Goal: Task Accomplishment & Management: Use online tool/utility

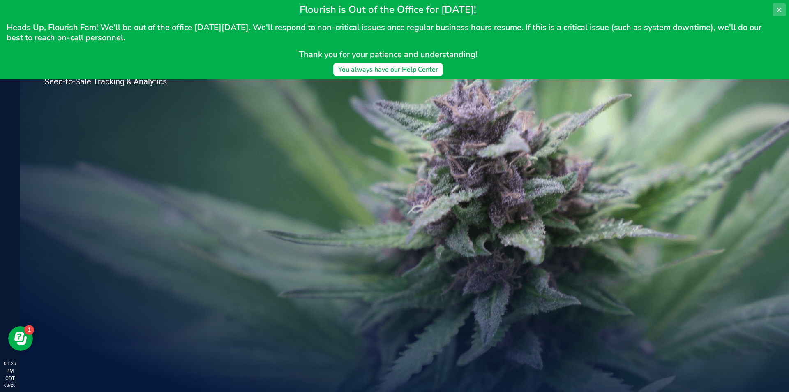
click at [777, 8] on icon at bounding box center [779, 10] width 7 height 7
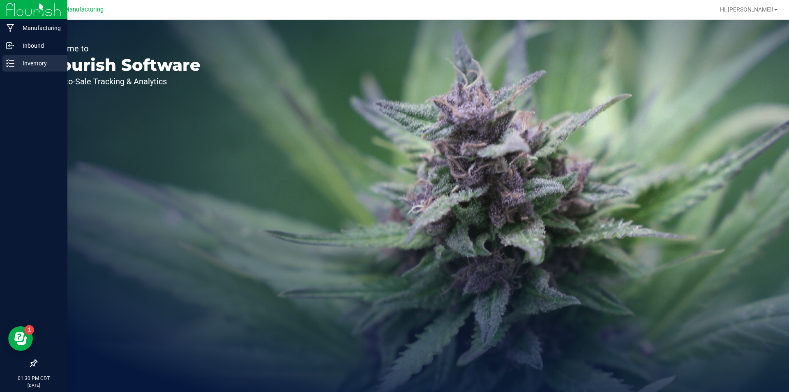
click at [13, 58] on div "Inventory" at bounding box center [34, 63] width 65 height 16
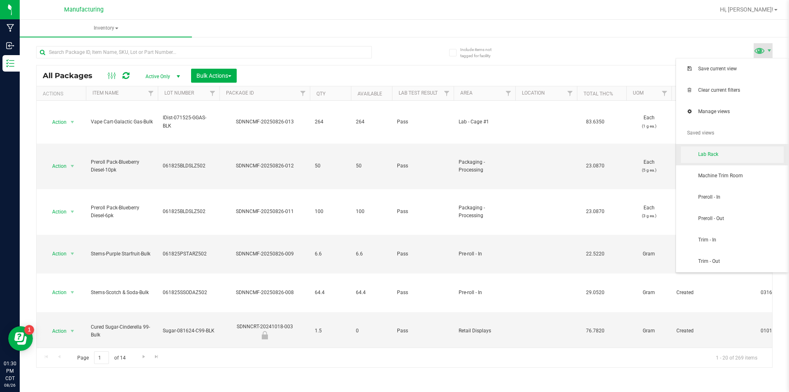
drag, startPoint x: 767, startPoint y: 47, endPoint x: 771, endPoint y: 159, distance: 111.9
click at [773, 133] on body "Manufacturing Inbound Inventory 01:30 PM CDT [DATE] 08/26 Manufacturing Hi, [PE…" at bounding box center [394, 196] width 789 height 392
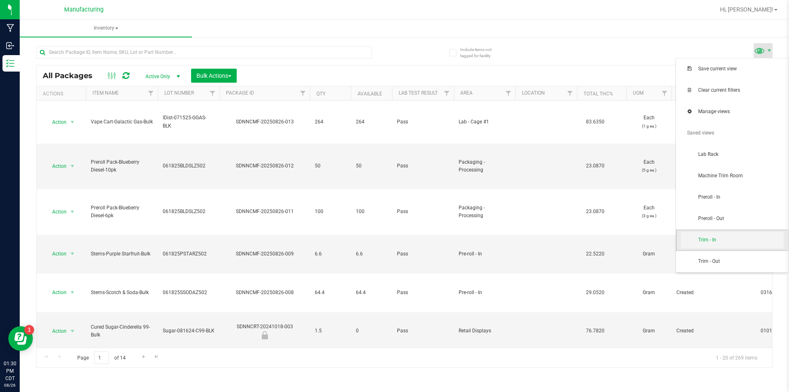
click at [762, 239] on span "Trim - In" at bounding box center [740, 239] width 85 height 7
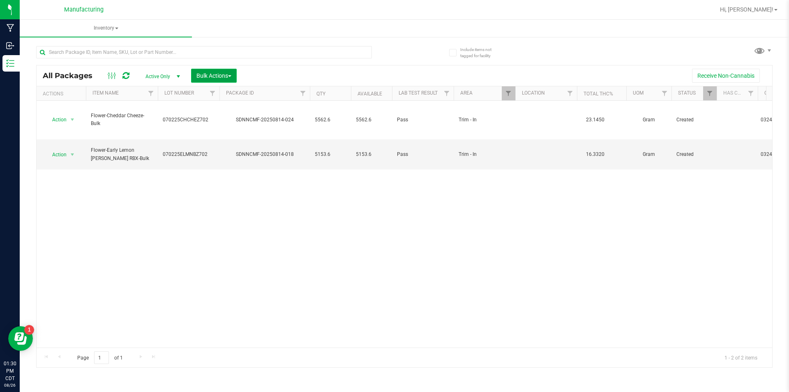
click at [220, 71] on button "Bulk Actions" at bounding box center [214, 76] width 46 height 14
click at [229, 91] on span "Add to manufacturing run" at bounding box center [227, 94] width 62 height 7
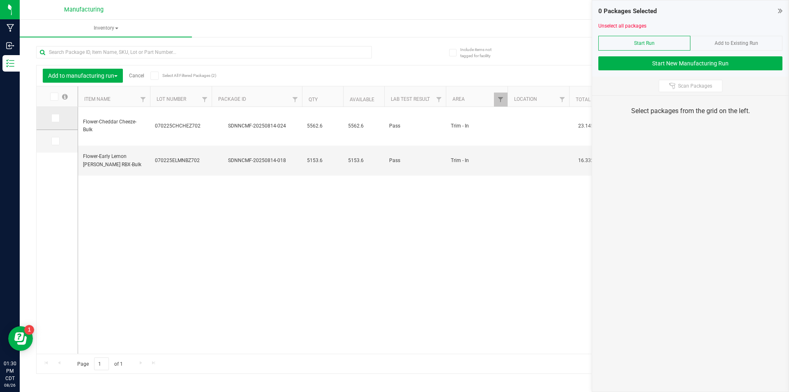
click at [58, 115] on span at bounding box center [55, 118] width 8 height 8
click at [0, 0] on input "checkbox" at bounding box center [0, 0] width 0 height 0
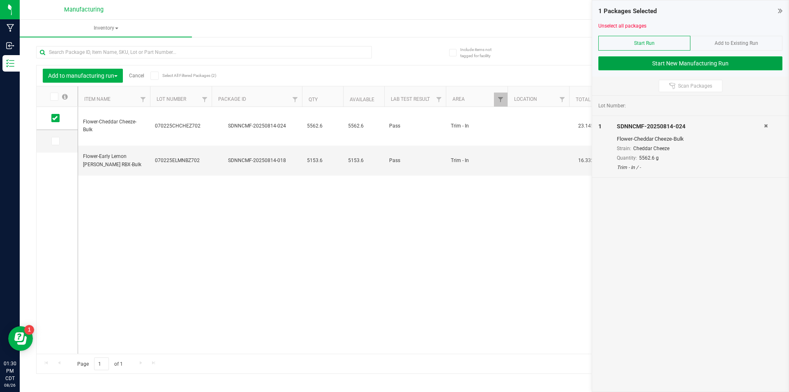
click at [667, 58] on button "Start New Manufacturing Run" at bounding box center [690, 63] width 184 height 14
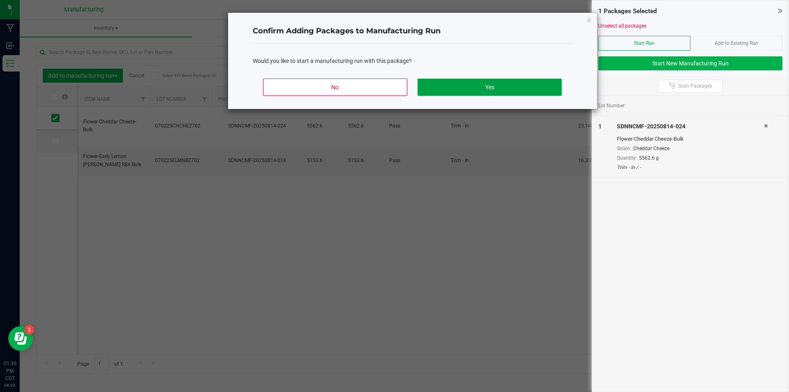
click at [510, 83] on button "Yes" at bounding box center [490, 87] width 144 height 17
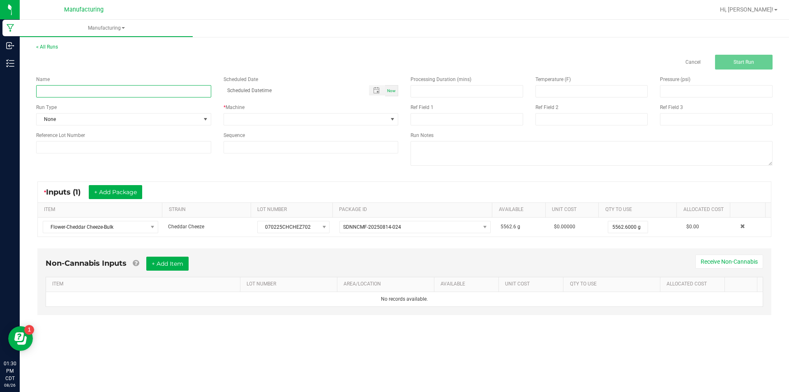
click at [137, 91] on input at bounding box center [123, 91] width 175 height 12
type input "082625 CHEDDAR CHEESE"
click at [206, 116] on span at bounding box center [205, 119] width 7 height 7
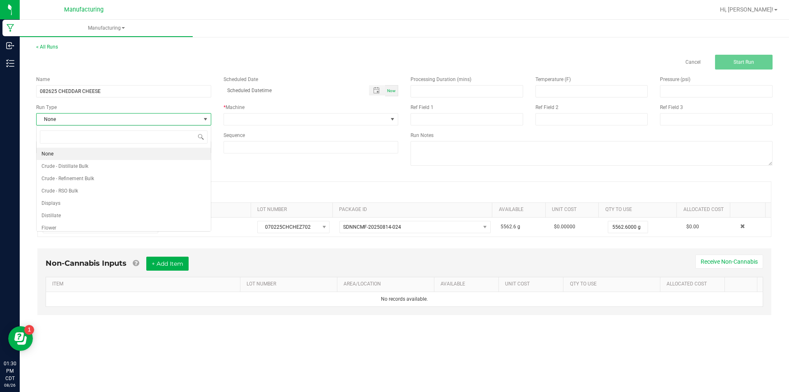
scroll to position [12, 175]
click at [183, 223] on li "Flower" at bounding box center [124, 228] width 174 height 12
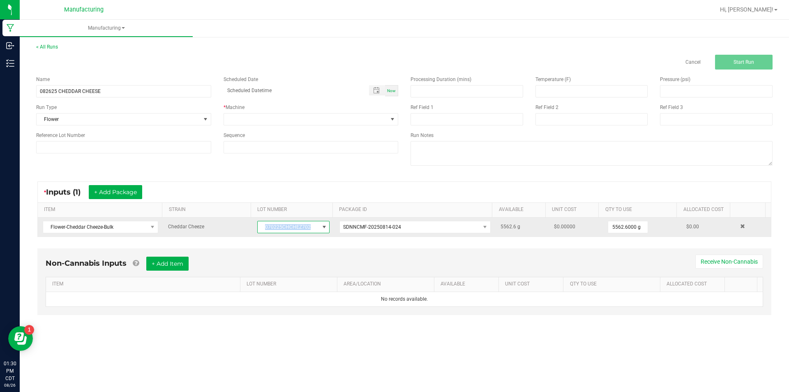
drag, startPoint x: 261, startPoint y: 227, endPoint x: 311, endPoint y: 225, distance: 49.4
click at [311, 225] on span "070225CHCHEZ702" at bounding box center [288, 227] width 61 height 12
drag, startPoint x: 267, startPoint y: 226, endPoint x: 323, endPoint y: 226, distance: 56.3
click at [323, 226] on span "070225CHCHEZ702" at bounding box center [293, 227] width 72 height 12
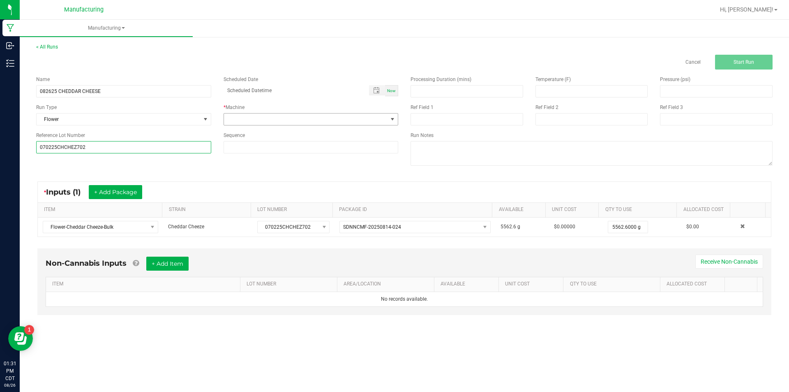
type input "070225CHCHEZ702"
drag, startPoint x: 393, startPoint y: 117, endPoint x: 383, endPoint y: 125, distance: 12.6
click at [393, 117] on span at bounding box center [392, 119] width 7 height 7
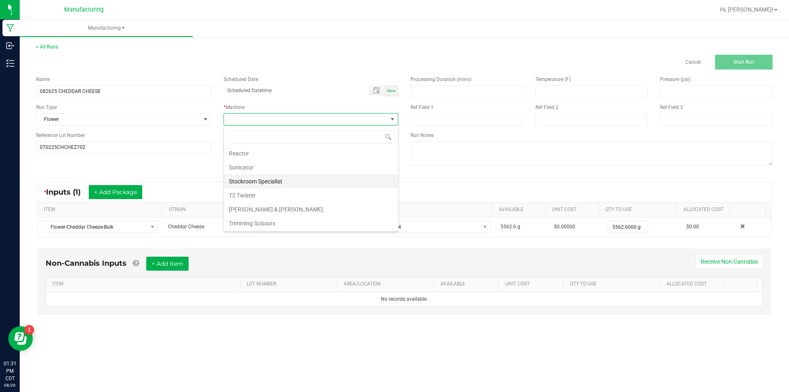
scroll to position [127, 0]
click at [334, 206] on li "Trimming Scissors" at bounding box center [311, 209] width 174 height 14
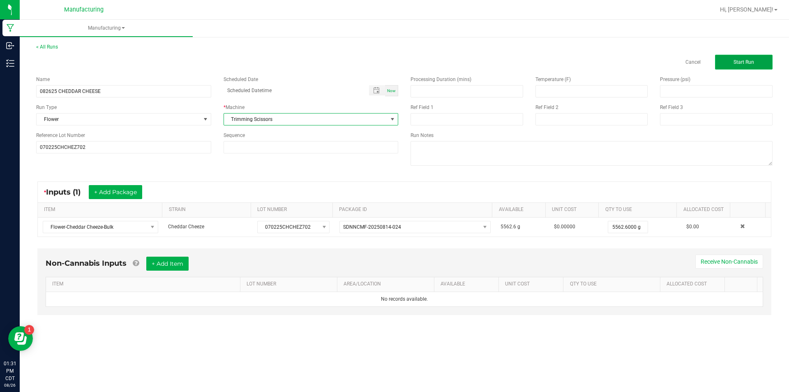
click at [755, 57] on button "Start Run" at bounding box center [744, 62] width 58 height 15
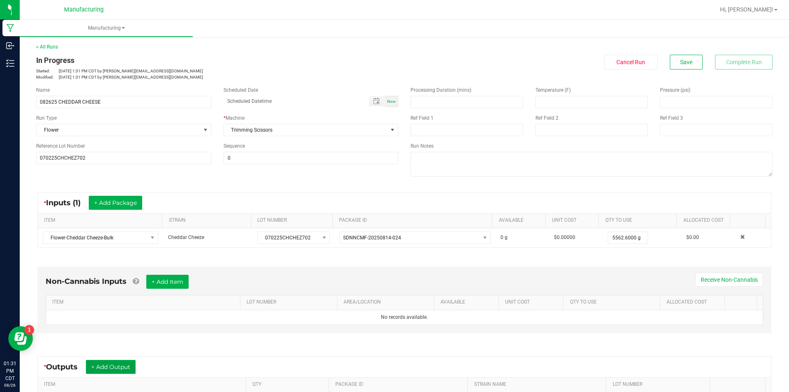
click at [125, 362] on button "+ Add Output" at bounding box center [111, 367] width 50 height 14
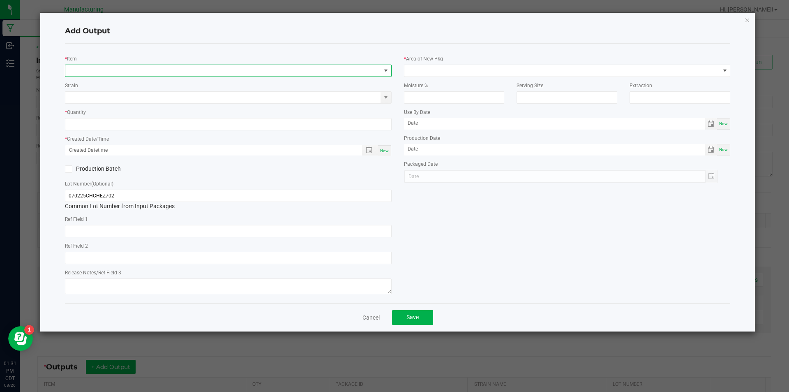
click at [225, 66] on span "NO DATA FOUND" at bounding box center [223, 71] width 316 height 12
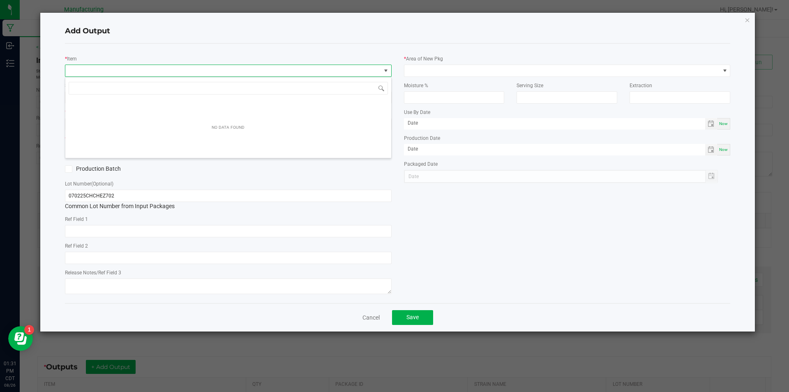
scroll to position [12, 327]
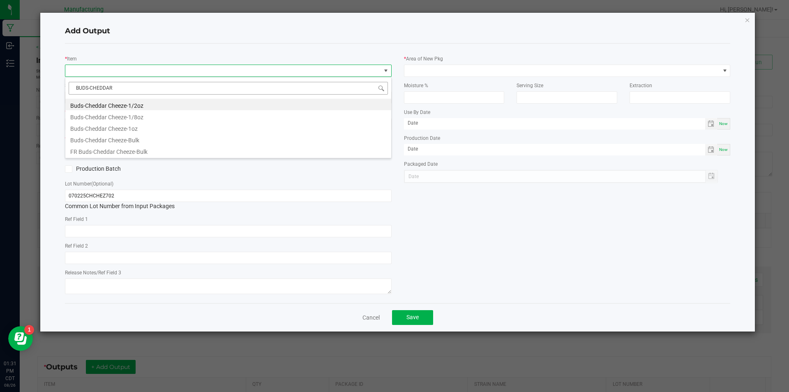
click at [124, 90] on input "BUDS-CHEDDAR" at bounding box center [228, 88] width 319 height 13
type input "B"
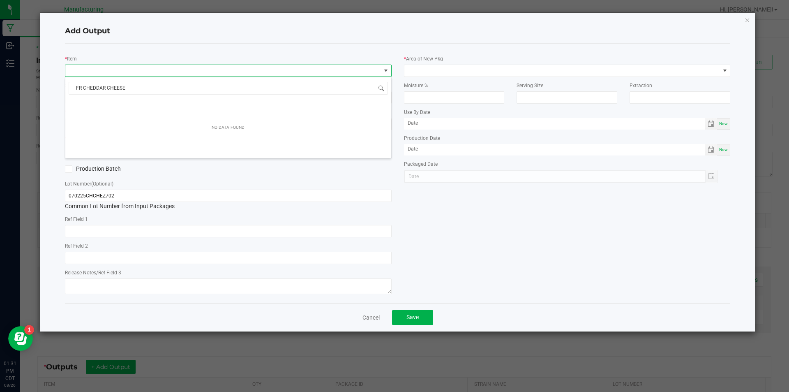
type input "FR CHEDDAR CHEESE"
click at [337, 75] on span "NO DATA FOUND" at bounding box center [223, 71] width 316 height 12
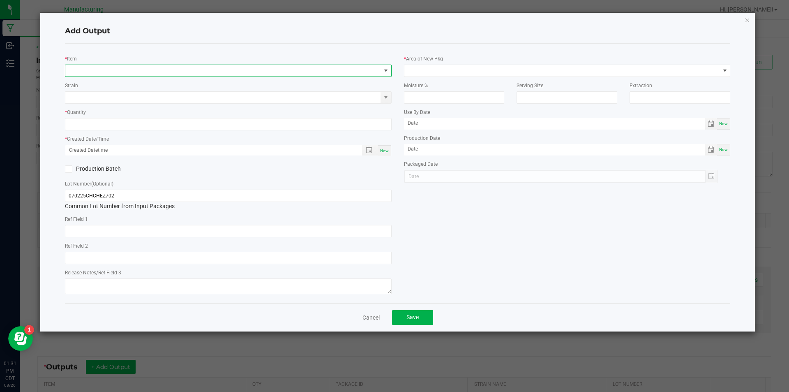
click at [387, 68] on span "NO DATA FOUND" at bounding box center [386, 70] width 7 height 7
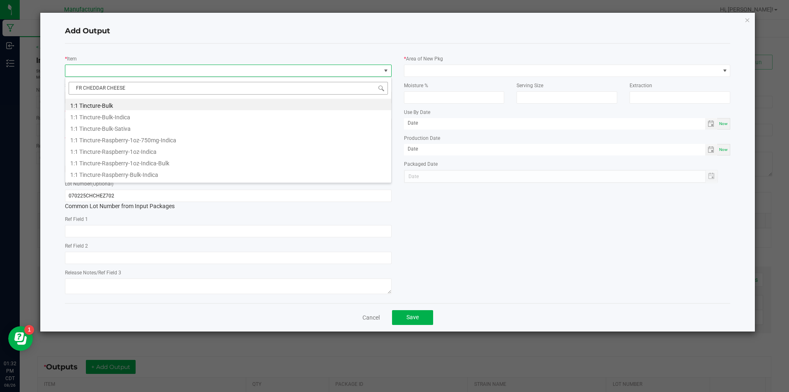
click at [128, 88] on input "FR CHEDDAR CHEESE" at bounding box center [228, 88] width 319 height 13
type input "F"
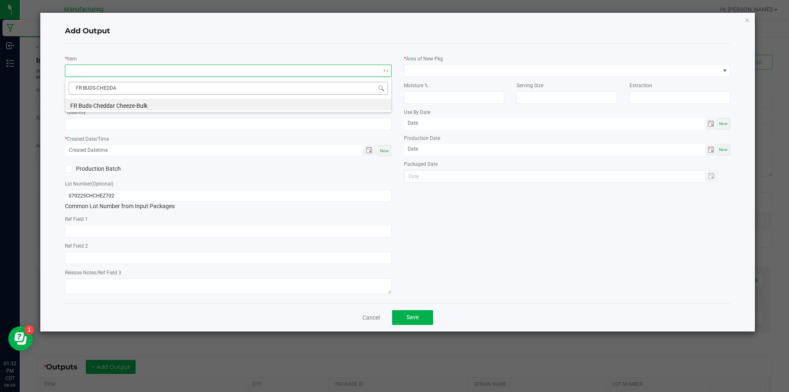
type input "FR BUDS-CHEDDAR"
click at [154, 104] on li "FR Buds-Cheddar Cheeze-Bulk" at bounding box center [228, 105] width 326 height 12
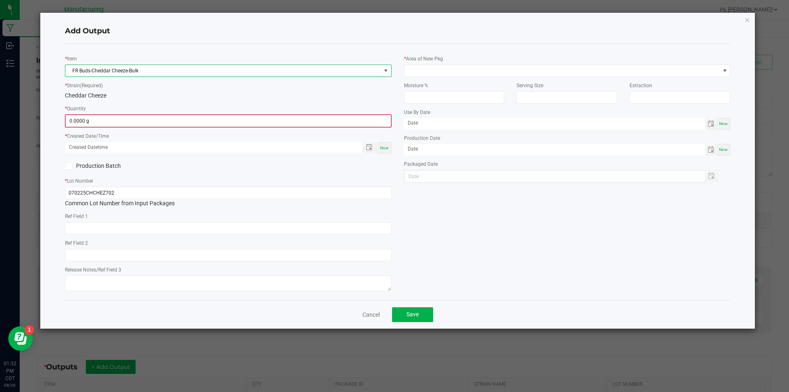
type input "0"
click at [106, 120] on input "0" at bounding box center [228, 121] width 325 height 12
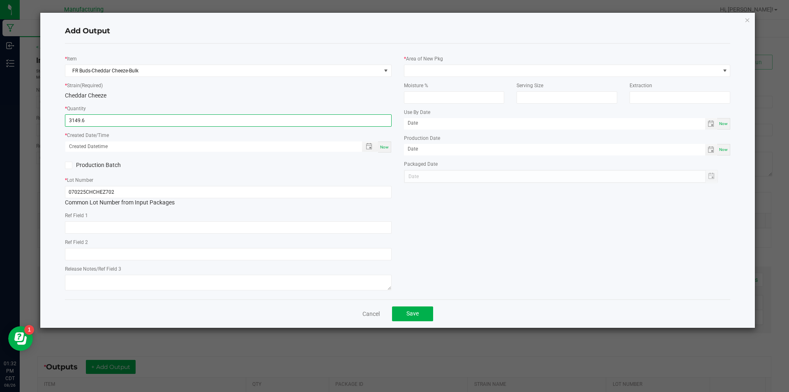
type input "3149.6000 g"
click at [384, 146] on span "Now" at bounding box center [384, 147] width 9 height 5
type input "[DATE] 1:32 PM"
type input "[DATE]"
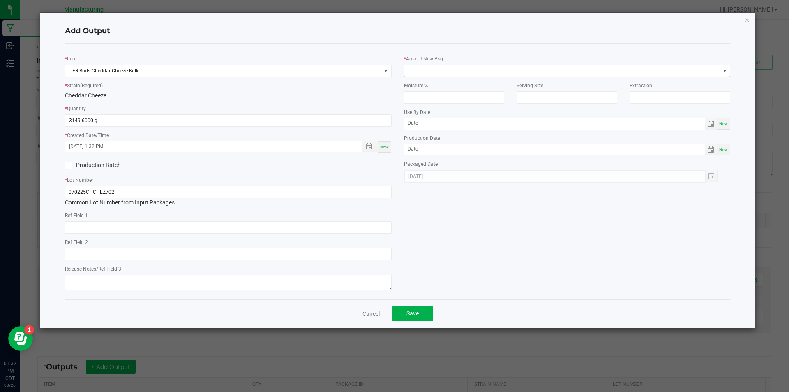
click at [725, 68] on span at bounding box center [725, 70] width 7 height 7
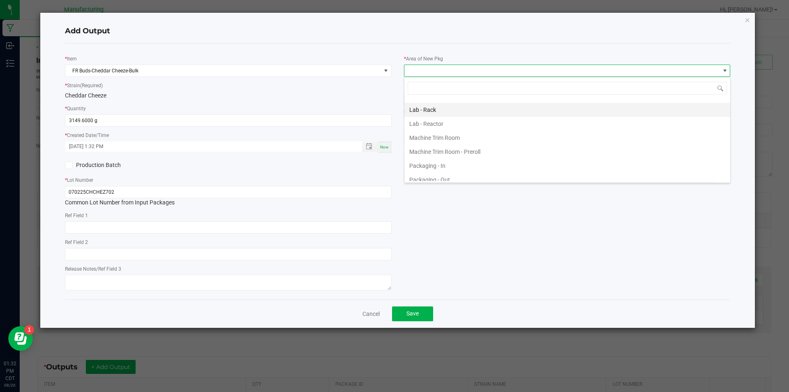
scroll to position [206, 0]
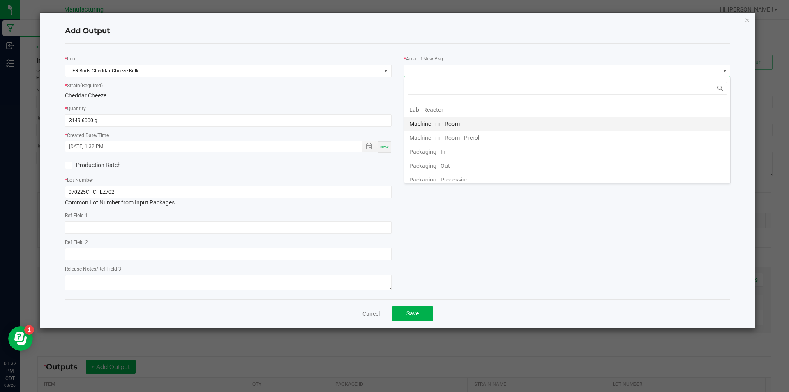
click at [666, 120] on li "Machine Trim Room" at bounding box center [567, 124] width 326 height 14
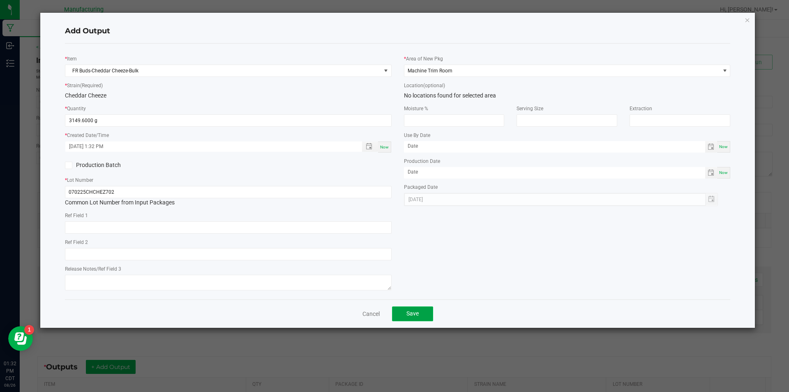
click at [417, 309] on button "Save" at bounding box center [412, 313] width 41 height 15
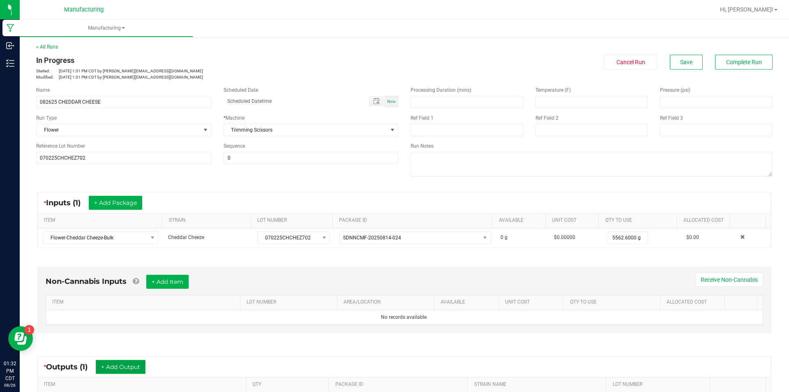
click at [131, 363] on button "+ Add Output" at bounding box center [121, 367] width 50 height 14
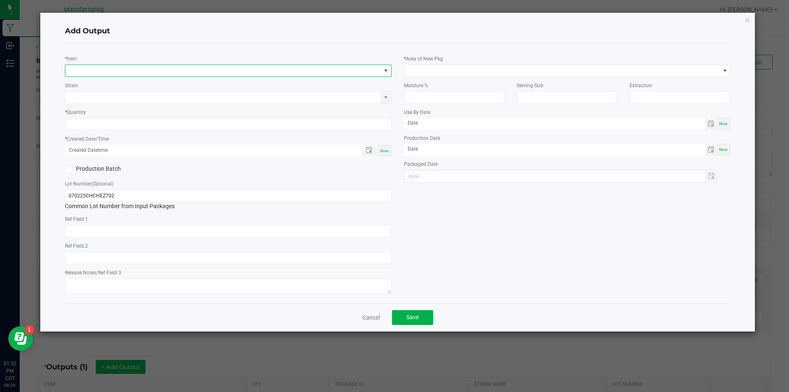
click at [247, 70] on span "NO DATA FOUND" at bounding box center [223, 71] width 316 height 12
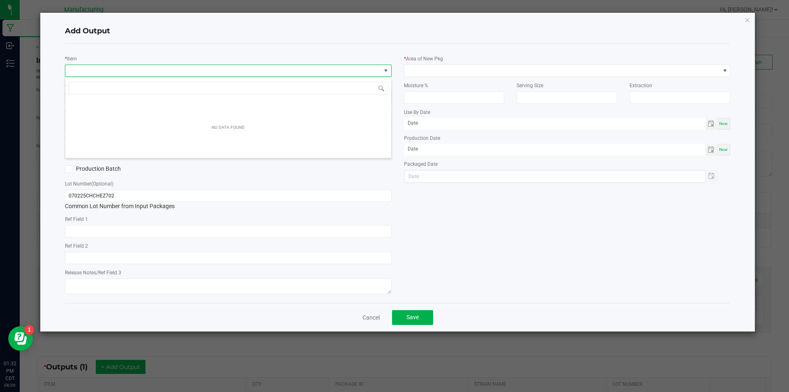
scroll to position [12, 327]
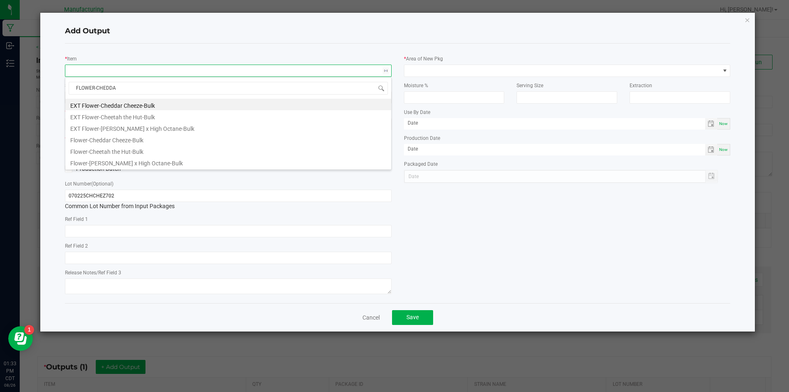
type input "FLOWER-CHEDDAR"
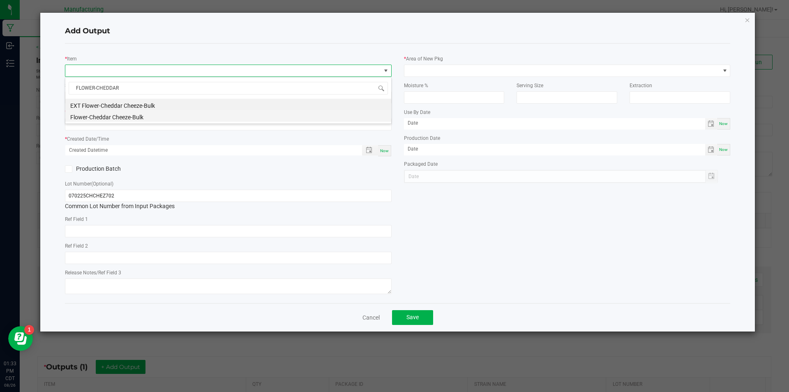
click at [143, 116] on li "Flower-Cheddar Cheeze-Bulk" at bounding box center [228, 116] width 326 height 12
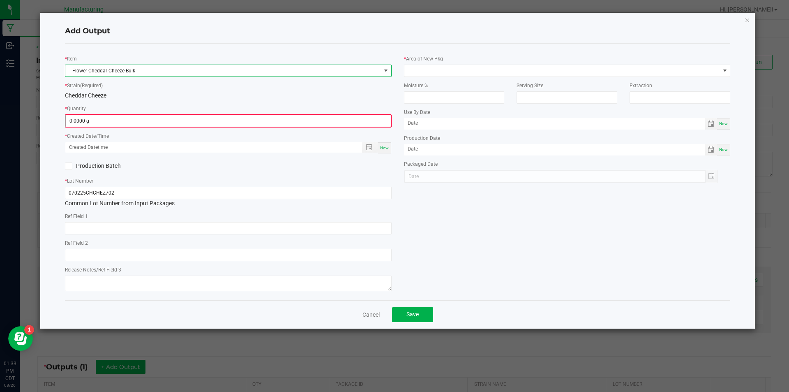
type input "0"
click at [102, 122] on input "0" at bounding box center [228, 121] width 325 height 12
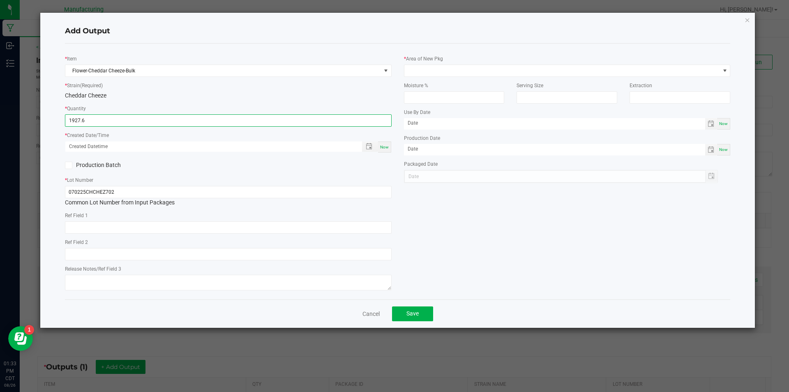
type input "1927.6000 g"
click at [384, 145] on span "Now" at bounding box center [384, 147] width 9 height 5
type input "[DATE] 1:33 PM"
type input "[DATE]"
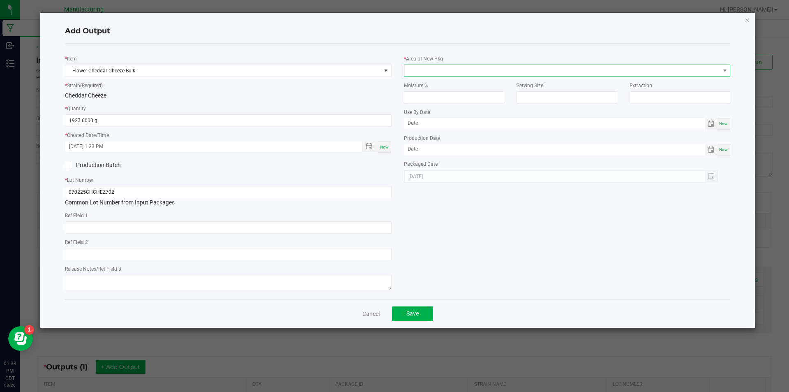
click at [726, 67] on span at bounding box center [725, 71] width 10 height 12
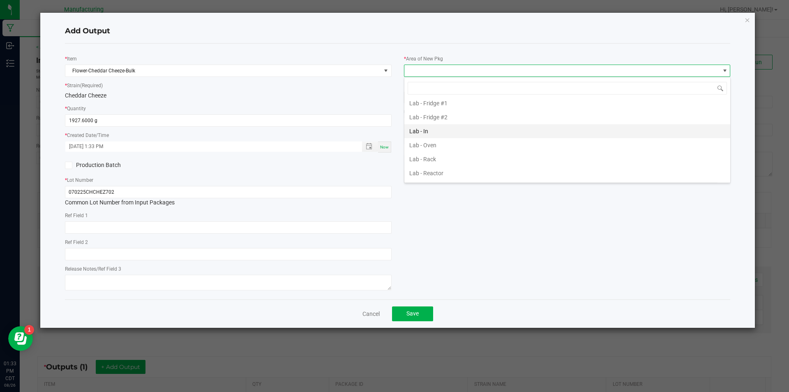
scroll to position [164, 0]
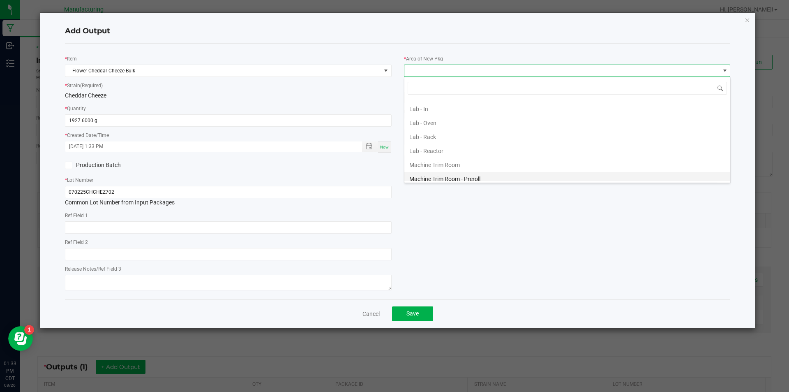
click at [555, 179] on li "Machine Trim Room - Preroll" at bounding box center [567, 179] width 326 height 14
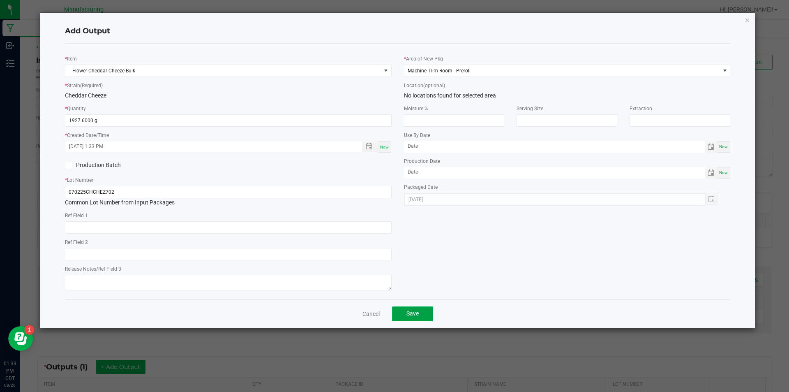
click at [420, 313] on button "Save" at bounding box center [412, 313] width 41 height 15
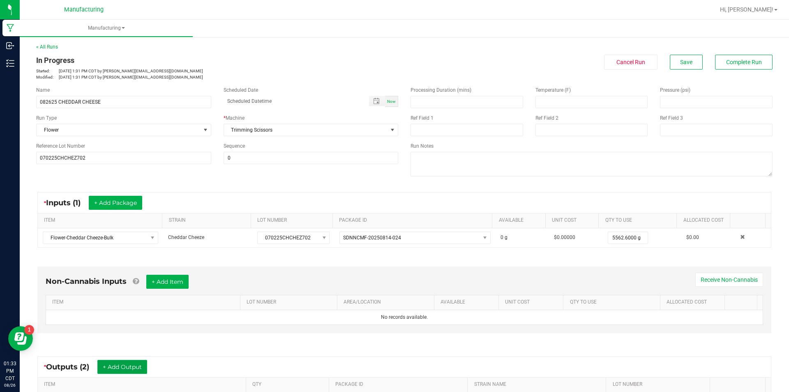
click at [112, 365] on button "+ Add Output" at bounding box center [122, 367] width 50 height 14
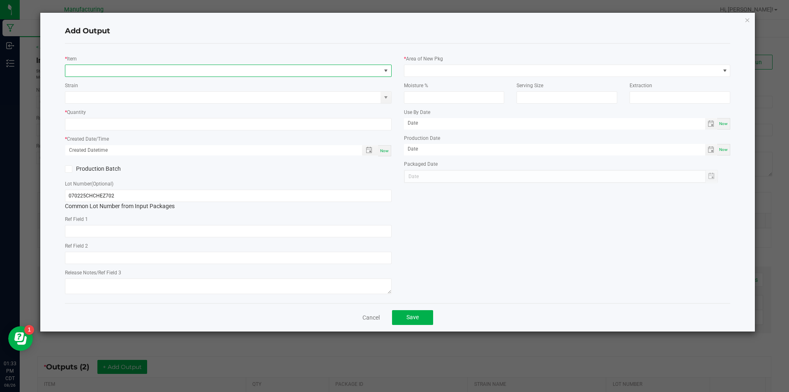
click at [221, 66] on span "NO DATA FOUND" at bounding box center [223, 71] width 316 height 12
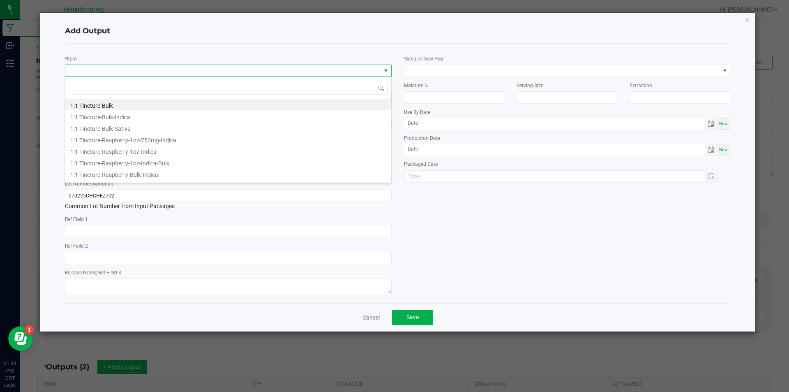
scroll to position [12, 327]
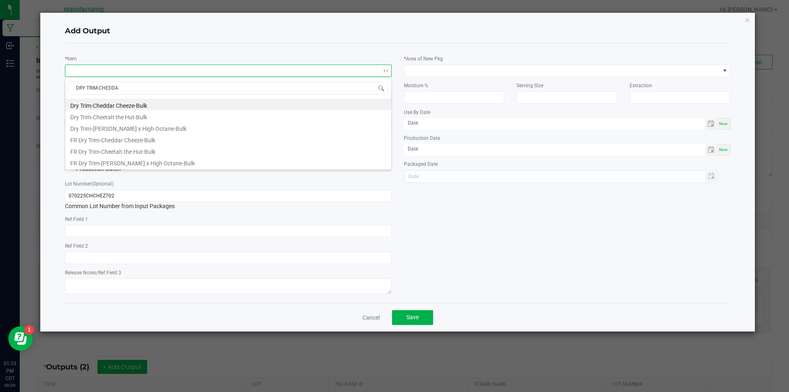
type input "DRY TRIM-CHEDDAR"
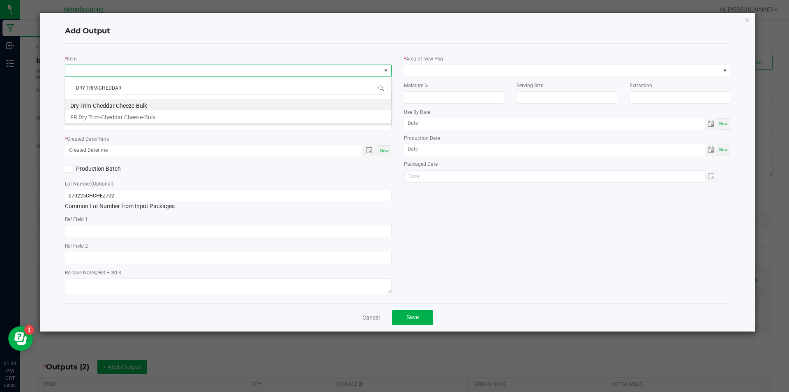
click at [179, 102] on li "Dry Trim-Cheddar Cheeze-Bulk" at bounding box center [228, 105] width 326 height 12
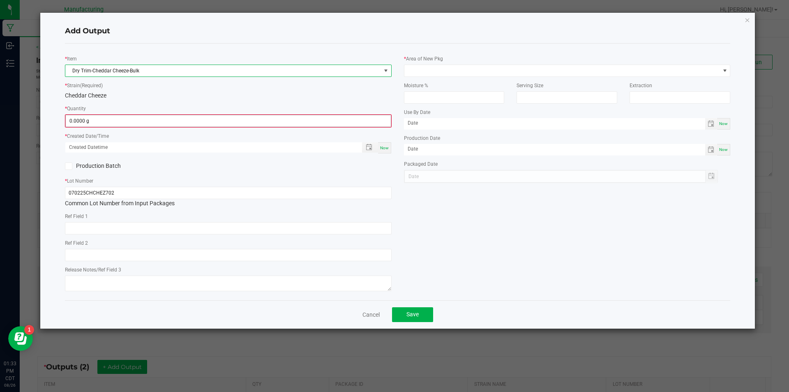
type input "0"
click at [119, 123] on input "0" at bounding box center [228, 121] width 325 height 12
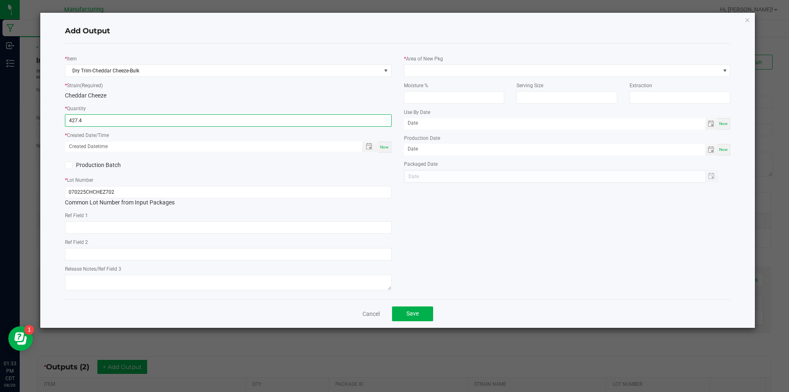
type input "427.4000 g"
drag, startPoint x: 382, startPoint y: 148, endPoint x: 379, endPoint y: 146, distance: 4.2
click at [380, 147] on div "Now" at bounding box center [384, 146] width 13 height 11
type input "[DATE] 1:33 PM"
type input "[DATE]"
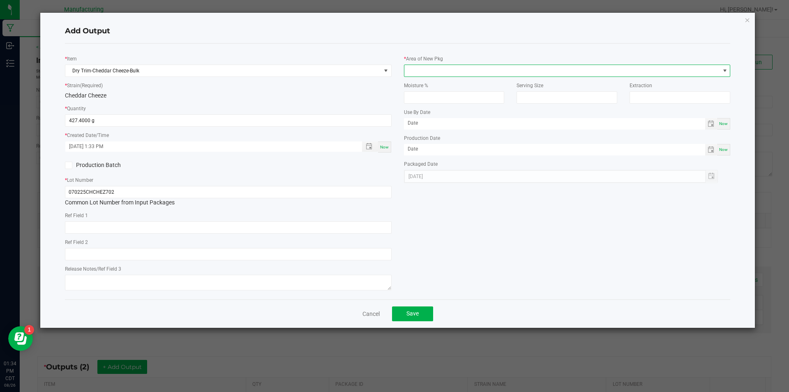
click at [724, 67] on span at bounding box center [725, 70] width 7 height 7
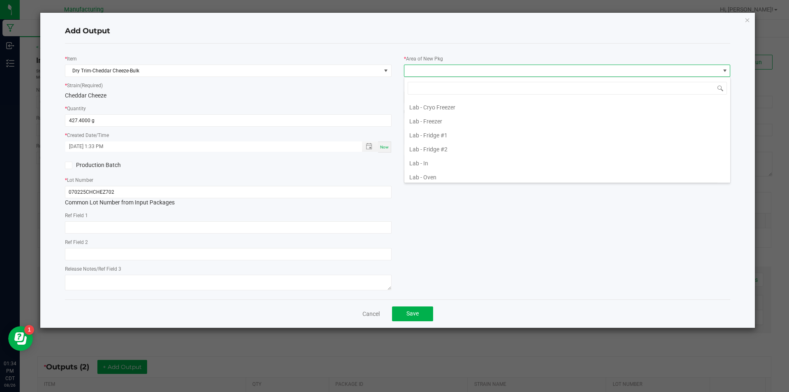
scroll to position [123, 0]
click at [553, 173] on li "Lab - Rack" at bounding box center [567, 178] width 326 height 14
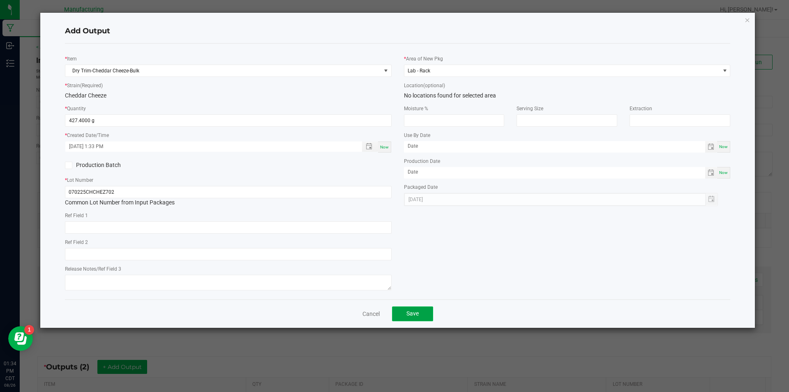
click at [412, 310] on button "Save" at bounding box center [412, 313] width 41 height 15
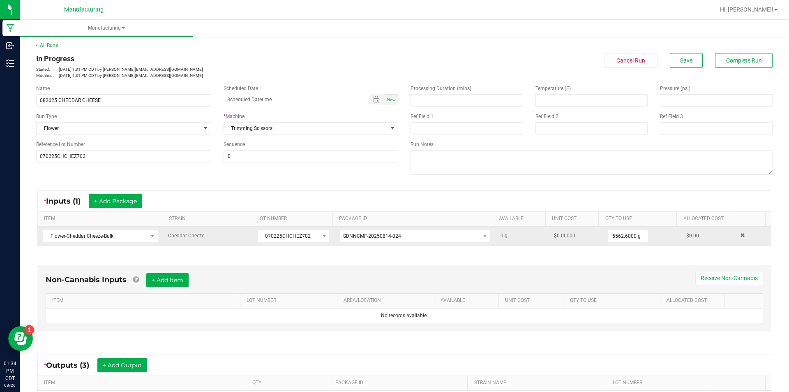
scroll to position [0, 0]
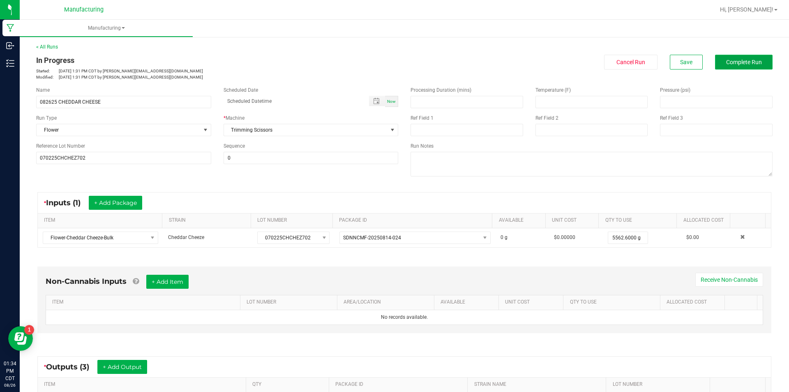
click at [740, 60] on span "Complete Run" at bounding box center [744, 62] width 36 height 7
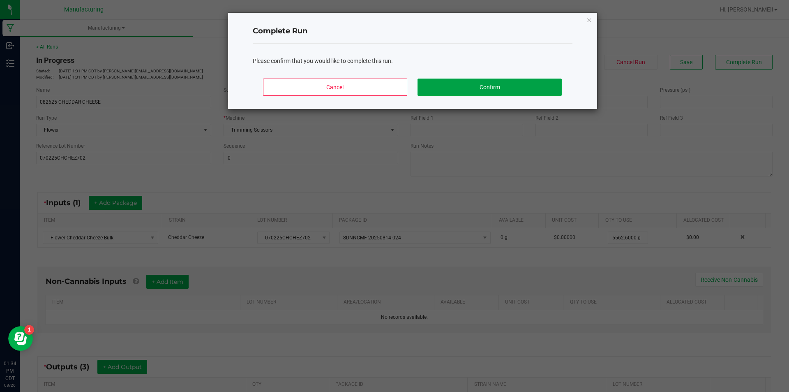
click at [464, 82] on button "Confirm" at bounding box center [490, 87] width 144 height 17
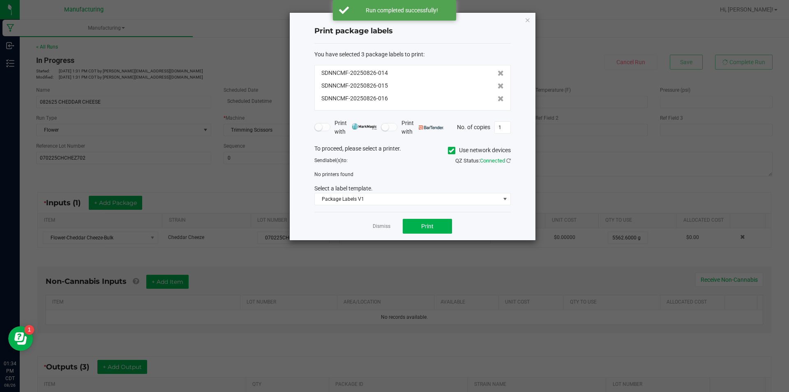
click at [449, 150] on icon at bounding box center [451, 150] width 5 height 0
click at [0, 0] on input "Use network devices" at bounding box center [0, 0] width 0 height 0
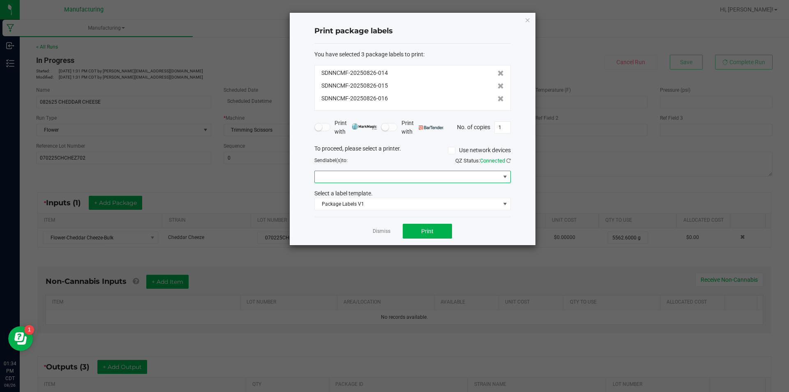
click at [506, 176] on span at bounding box center [505, 176] width 7 height 7
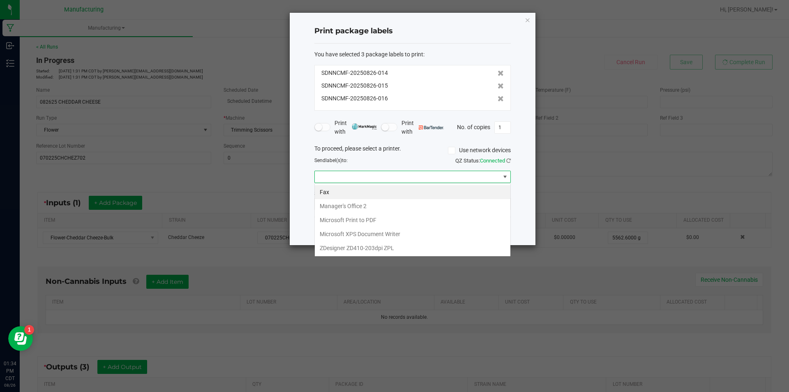
scroll to position [12, 196]
click at [429, 248] on ZPL "ZDesigner ZD410-203dpi ZPL" at bounding box center [413, 248] width 196 height 14
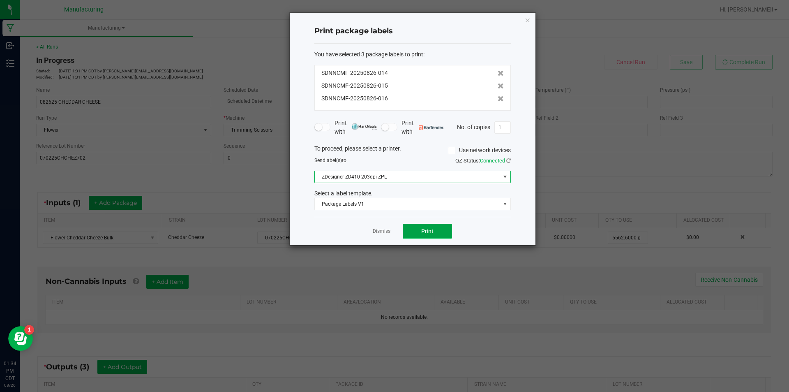
click at [428, 228] on span "Print" at bounding box center [427, 231] width 12 height 7
click at [380, 227] on app-cancel-button "Dismiss" at bounding box center [382, 231] width 18 height 9
click at [379, 231] on link "Dismiss" at bounding box center [382, 231] width 18 height 7
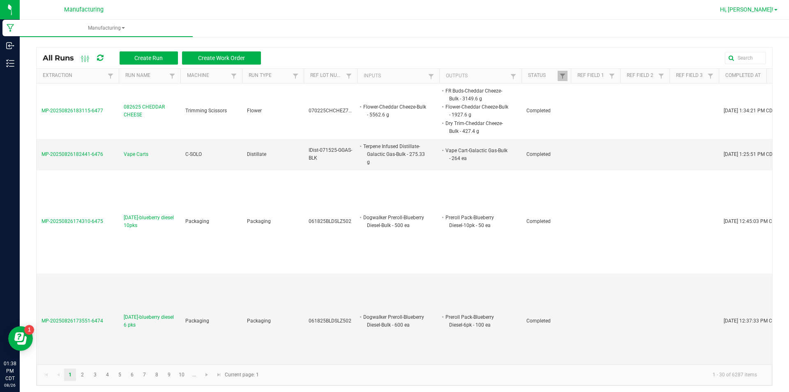
click at [774, 7] on link "Hi, [PERSON_NAME]!" at bounding box center [749, 9] width 64 height 9
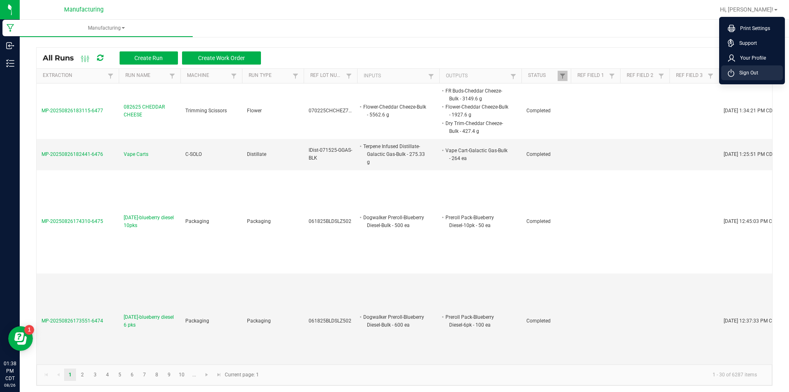
click at [752, 70] on span "Sign Out" at bounding box center [747, 73] width 24 height 8
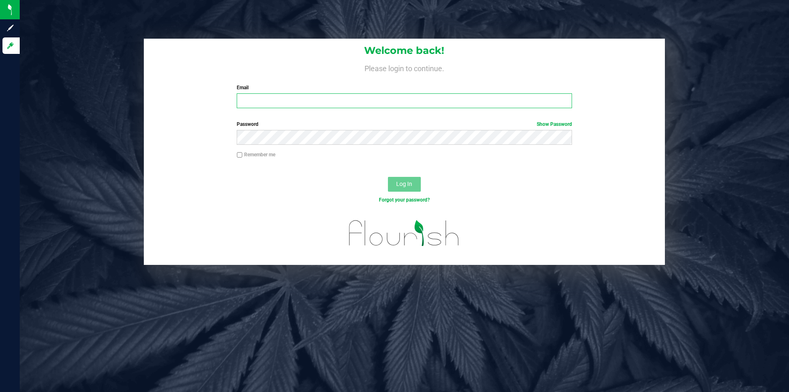
click at [252, 95] on input "Email" at bounding box center [404, 100] width 335 height 15
type input "[PERSON_NAME][EMAIL_ADDRESS][PERSON_NAME][DOMAIN_NAME]"
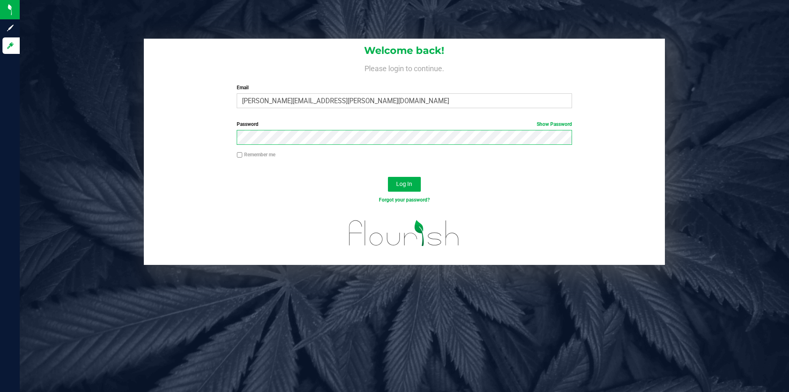
click at [388, 177] on button "Log In" at bounding box center [404, 184] width 33 height 15
click at [562, 122] on link "Show Password" at bounding box center [554, 124] width 35 height 6
click at [388, 177] on button "Log In" at bounding box center [404, 184] width 33 height 15
